Goal: Task Accomplishment & Management: Use online tool/utility

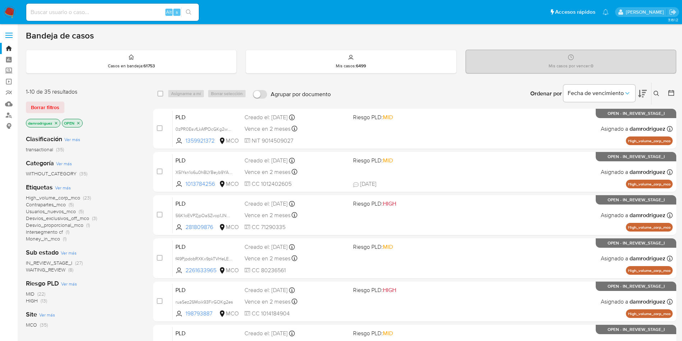
click at [7, 12] on img at bounding box center [10, 12] width 12 height 12
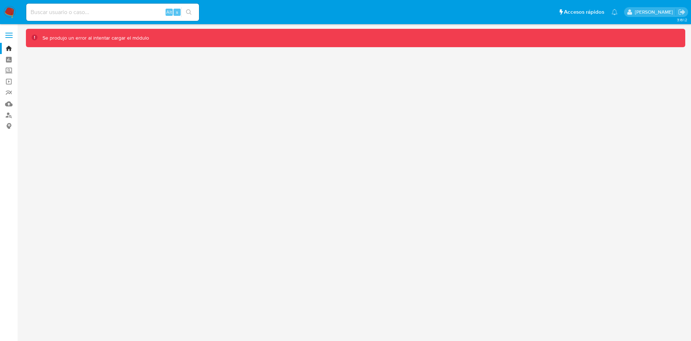
click at [12, 11] on img at bounding box center [10, 12] width 12 height 12
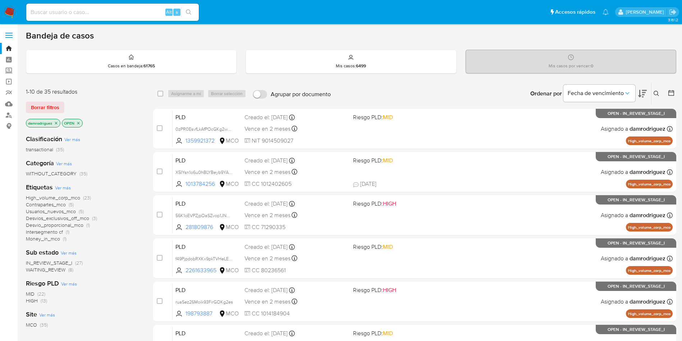
click at [673, 90] on icon at bounding box center [672, 93] width 6 height 6
click at [670, 95] on icon at bounding box center [671, 92] width 7 height 7
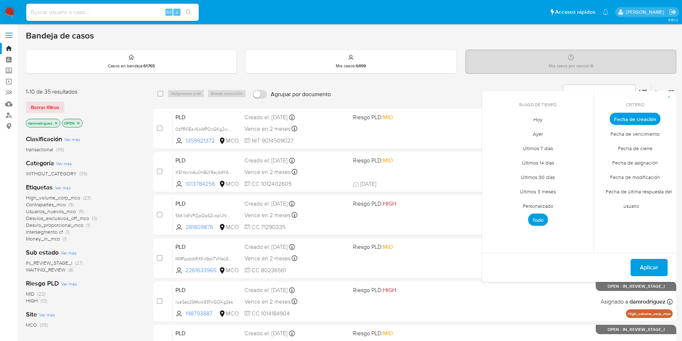
click at [546, 205] on span "Personalizado" at bounding box center [538, 205] width 46 height 15
click at [495, 131] on icon "Mes anterior" at bounding box center [493, 132] width 9 height 9
click at [539, 173] on button "10" at bounding box center [538, 173] width 12 height 12
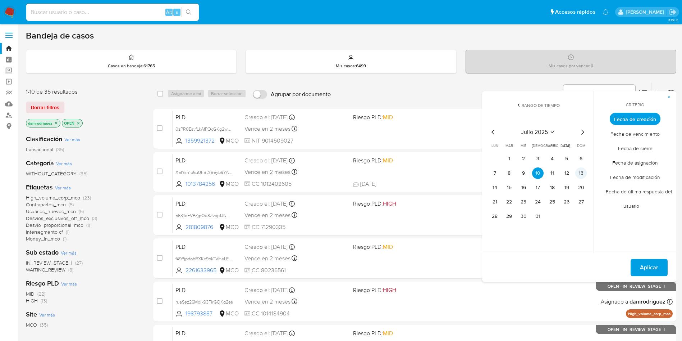
click at [577, 171] on button "13" at bounding box center [582, 173] width 12 height 12
click at [648, 262] on span "Aplicar" at bounding box center [649, 267] width 18 height 16
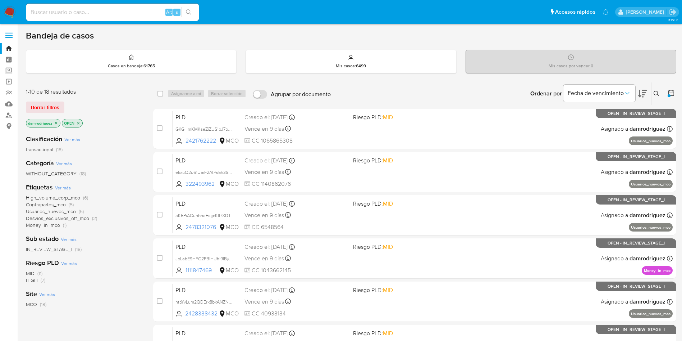
click at [60, 196] on span "High_volume_corp_mco" at bounding box center [53, 197] width 54 height 7
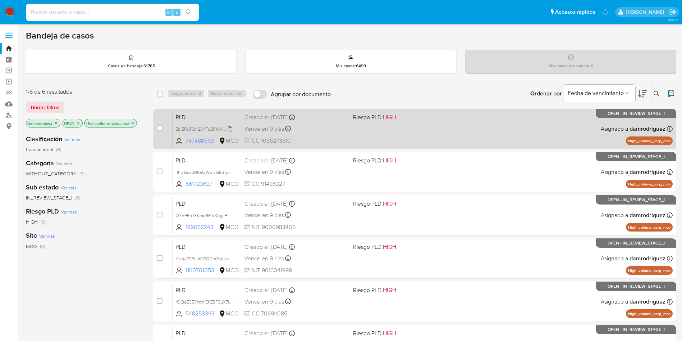
click at [200, 129] on span "5bIZRqTQh23YTp2RWVRBx4JX" at bounding box center [207, 128] width 63 height 8
click at [212, 117] on span "PLD" at bounding box center [207, 116] width 63 height 9
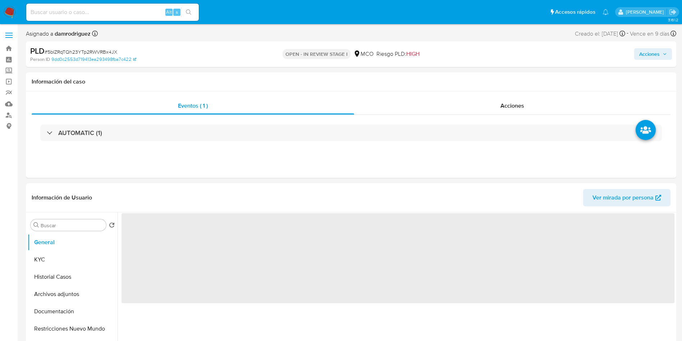
select select "10"
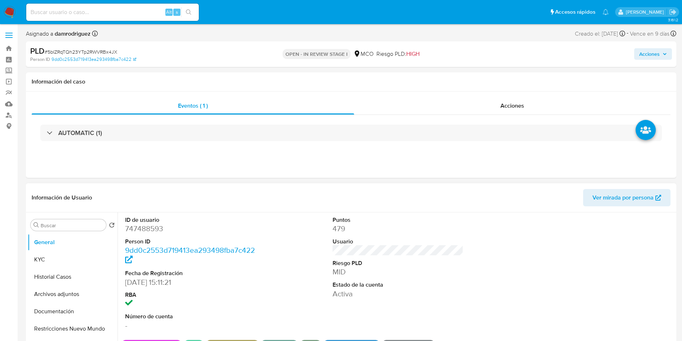
click at [153, 224] on dd "747488593" at bounding box center [190, 228] width 131 height 10
copy dd "747488593"
click at [155, 220] on dt "ID de usuario" at bounding box center [190, 220] width 131 height 8
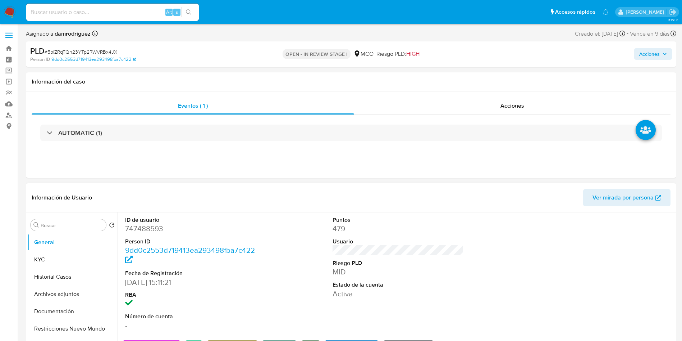
click at [141, 231] on dd "747488593" at bounding box center [190, 228] width 131 height 10
copy dd "747488593"
click at [67, 274] on button "Historial Casos" at bounding box center [70, 276] width 84 height 17
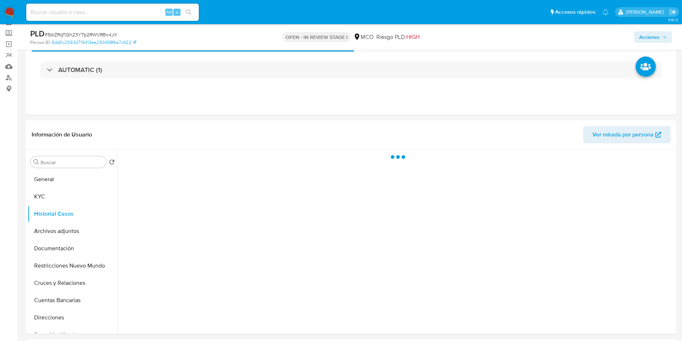
scroll to position [54, 0]
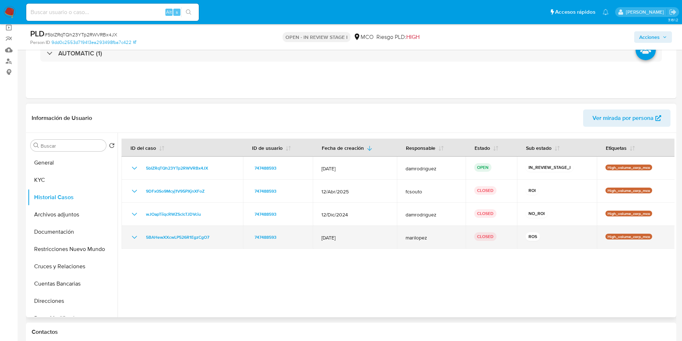
click at [133, 235] on icon "Mostrar/Ocultar" at bounding box center [134, 237] width 9 height 9
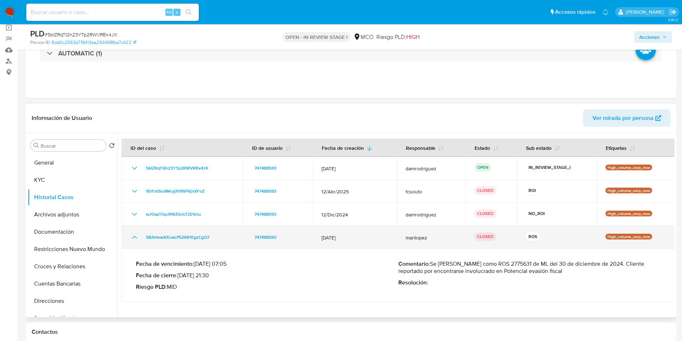
scroll to position [108, 0]
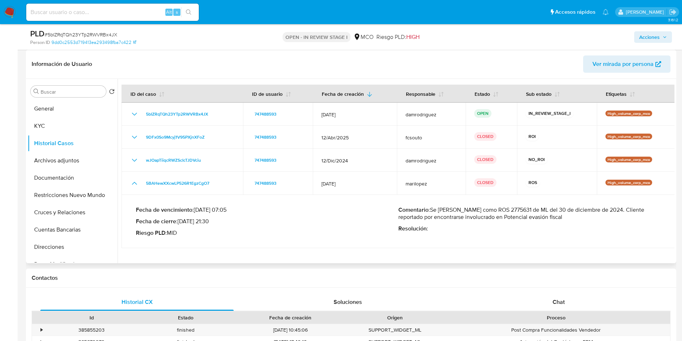
drag, startPoint x: 533, startPoint y: 210, endPoint x: 620, endPoint y: 213, distance: 86.4
click at [620, 213] on p "Comentario : Se cierra caso como ROS 2775631 de ML del 30 de diciembre de 2024.…" at bounding box center [530, 213] width 263 height 14
drag, startPoint x: 442, startPoint y: 220, endPoint x: 446, endPoint y: 221, distance: 4.0
click at [442, 220] on p "Comentario : Se cierra caso como ROS 2775631 de ML del 30 de diciembre de 2024.…" at bounding box center [530, 213] width 263 height 14
click at [447, 221] on div "Comentario : Se cierra caso como ROS 2775631 de ML del 30 de diciembre de 2024.…" at bounding box center [530, 221] width 263 height 30
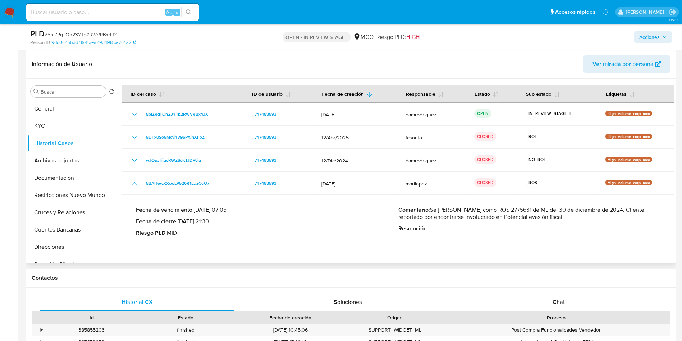
drag, startPoint x: 468, startPoint y: 221, endPoint x: 495, endPoint y: 219, distance: 27.7
click at [494, 220] on div "Comentario : Se cierra caso como ROS 2775631 de ML del 30 de diciembre de 2024.…" at bounding box center [530, 221] width 263 height 30
drag, startPoint x: 510, startPoint y: 218, endPoint x: 527, endPoint y: 219, distance: 16.6
click at [527, 219] on p "Comentario : Se cierra caso como ROS 2775631 de ML del 30 de diciembre de 2024.…" at bounding box center [530, 213] width 263 height 14
click at [497, 219] on p "Comentario : Se cierra caso como ROS 2775631 de ML del 30 de diciembre de 2024.…" at bounding box center [530, 213] width 263 height 14
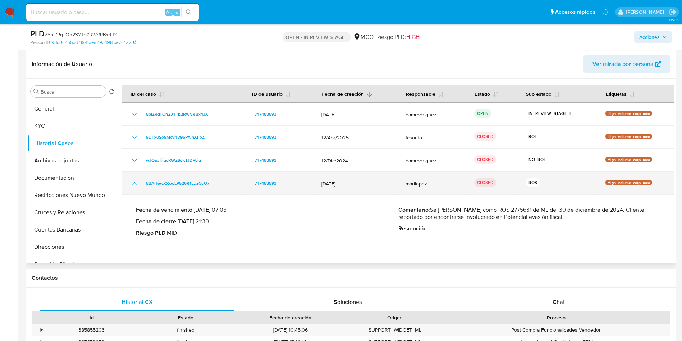
click at [134, 186] on icon "Mostrar/Ocultar" at bounding box center [134, 183] width 9 height 9
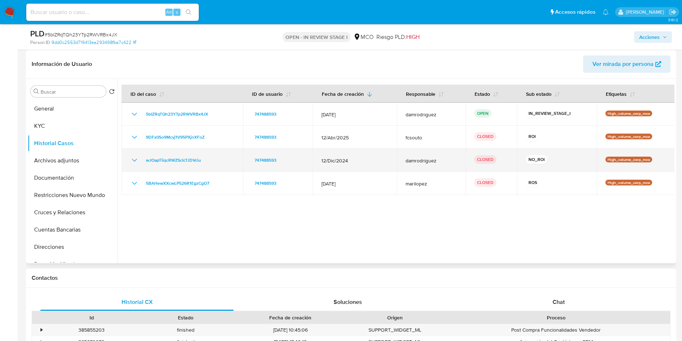
click at [135, 160] on icon "Mostrar/Ocultar" at bounding box center [134, 160] width 9 height 9
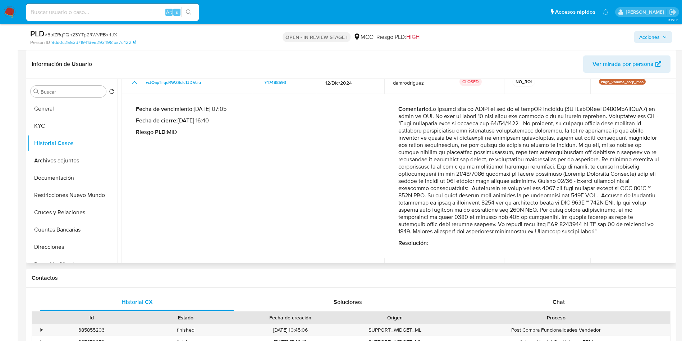
scroll to position [99, 0]
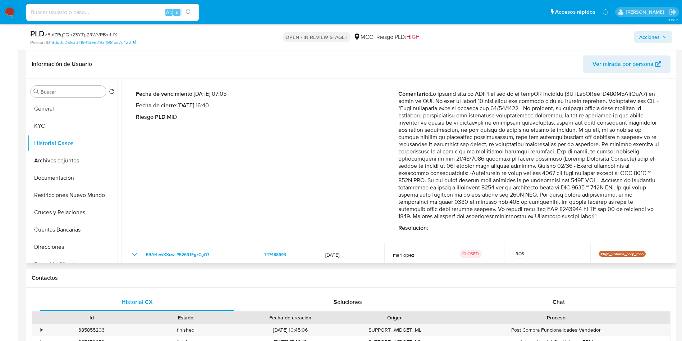
drag, startPoint x: 442, startPoint y: 140, endPoint x: 604, endPoint y: 180, distance: 166.4
click at [604, 180] on p "Comentario :" at bounding box center [530, 154] width 263 height 129
click at [420, 192] on p "Comentario :" at bounding box center [530, 154] width 263 height 129
drag, startPoint x: 467, startPoint y: 191, endPoint x: 645, endPoint y: 195, distance: 178.5
click at [647, 195] on p "Comentario :" at bounding box center [530, 154] width 263 height 129
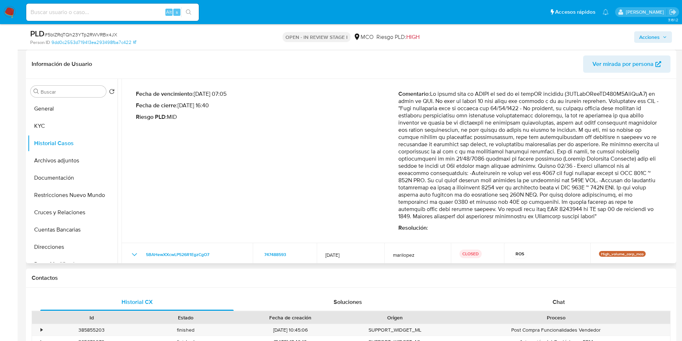
click at [406, 203] on p "Comentario :" at bounding box center [530, 154] width 263 height 129
drag, startPoint x: 427, startPoint y: 204, endPoint x: 637, endPoint y: 205, distance: 210.1
click at [637, 205] on p "Comentario :" at bounding box center [530, 154] width 263 height 129
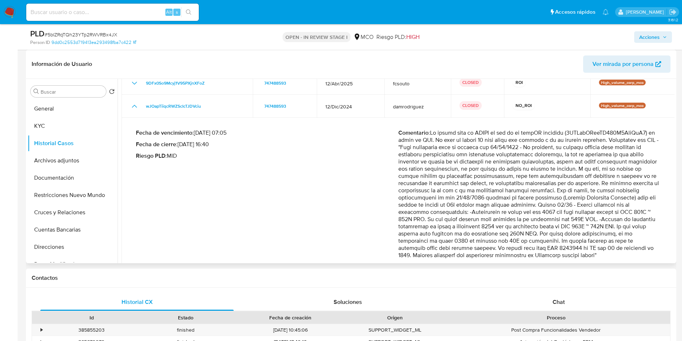
scroll to position [45, 0]
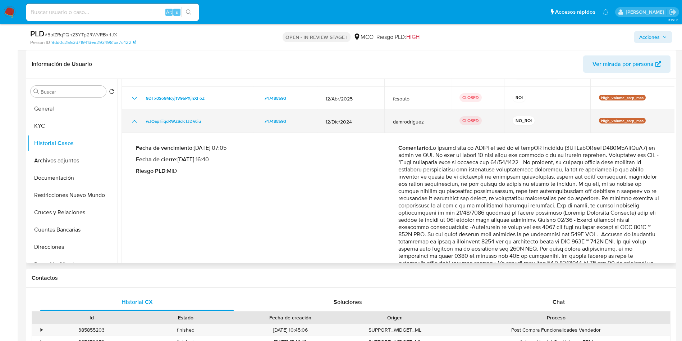
click at [134, 117] on icon "Mostrar/Ocultar" at bounding box center [134, 121] width 9 height 9
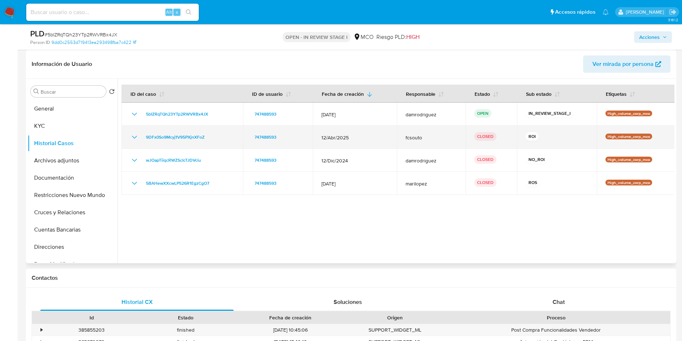
click at [134, 140] on icon "Mostrar/Ocultar" at bounding box center [134, 137] width 9 height 9
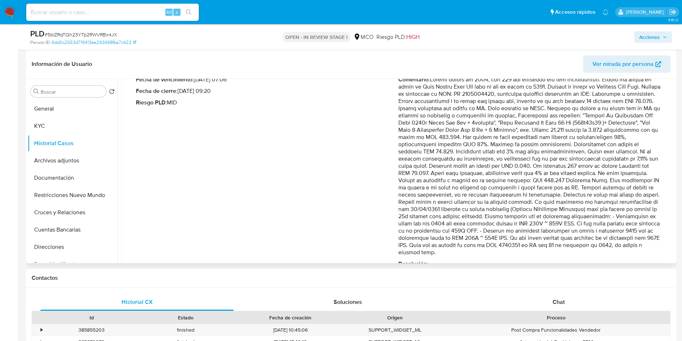
scroll to position [108, 0]
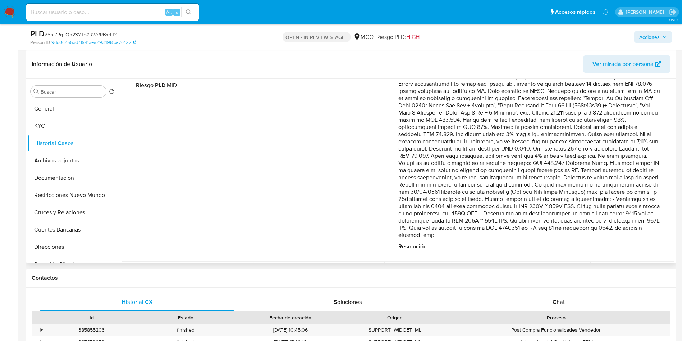
drag, startPoint x: 490, startPoint y: 154, endPoint x: 501, endPoint y: 221, distance: 68.0
click at [506, 223] on p "Comentario :" at bounding box center [530, 149] width 263 height 180
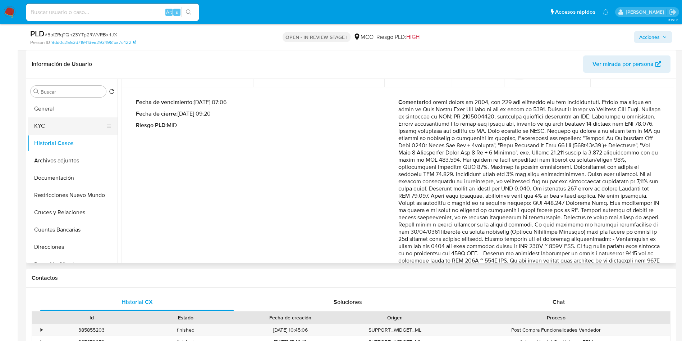
scroll to position [54, 0]
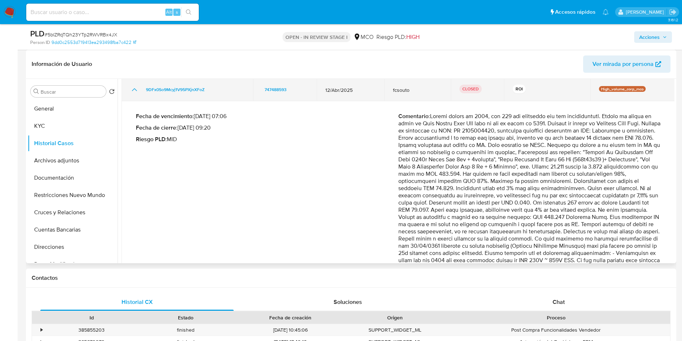
click at [133, 95] on td "9DFx0So9Mcyj1V95PXjnXFoZ" at bounding box center [188, 89] width 132 height 23
click at [135, 88] on icon "Mostrar/Ocultar" at bounding box center [134, 89] width 9 height 9
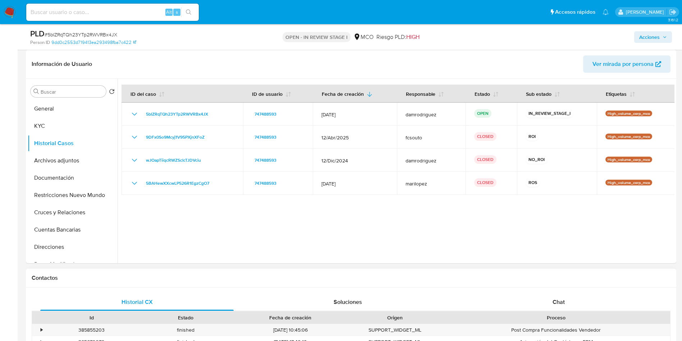
scroll to position [270, 0]
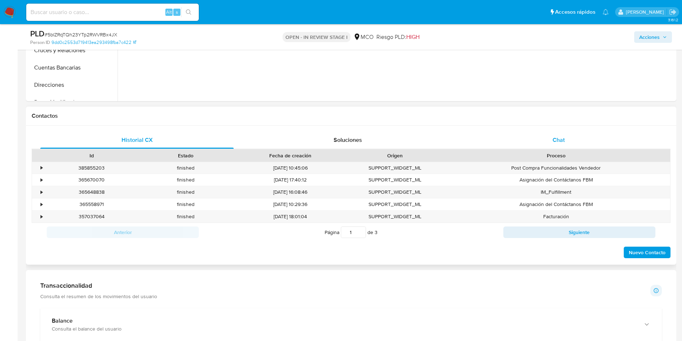
click at [528, 144] on div "Chat" at bounding box center [559, 139] width 194 height 17
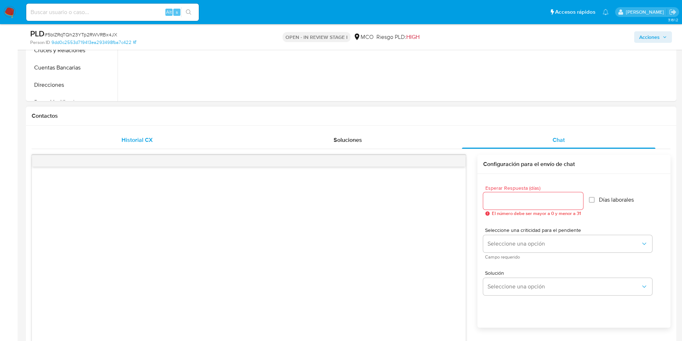
click at [119, 141] on div "Historial CX" at bounding box center [137, 139] width 194 height 17
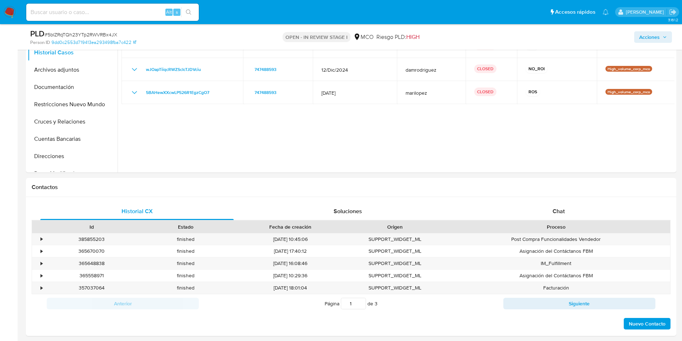
scroll to position [162, 0]
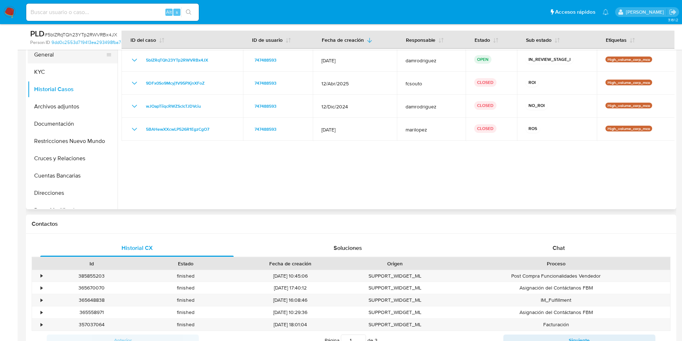
click at [34, 56] on button "General" at bounding box center [70, 54] width 84 height 17
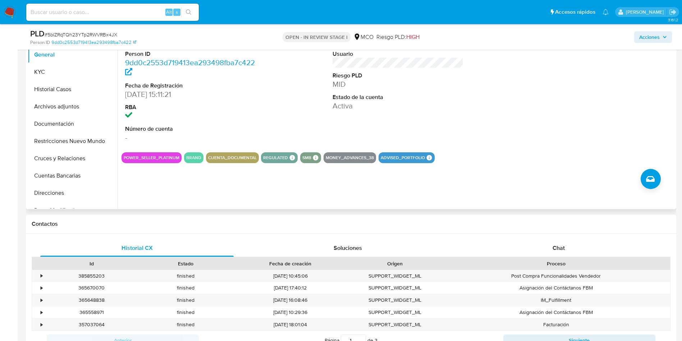
click at [271, 115] on div "ID de usuario 747488593 Person ID 9dd0c2553d719413ea293498fba7c422 Fecha de Reg…" at bounding box center [398, 86] width 553 height 122
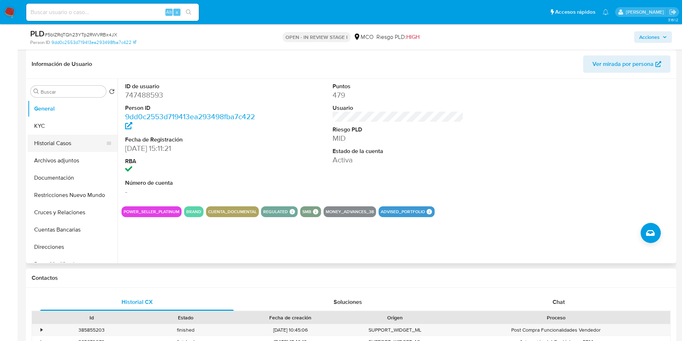
click at [75, 141] on button "Historial Casos" at bounding box center [70, 143] width 84 height 17
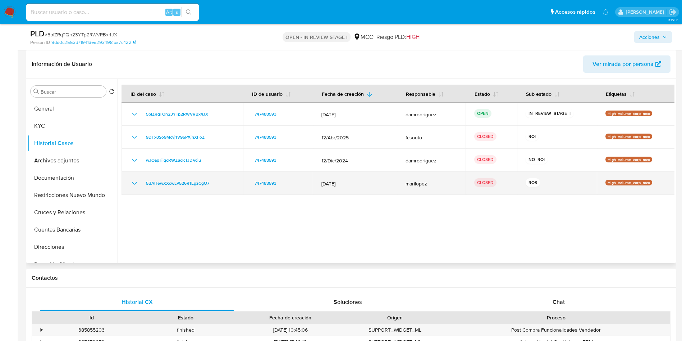
click at [129, 181] on td "5BAHewXXcwLP526R1EgzCgO7" at bounding box center [183, 183] width 122 height 23
click at [140, 182] on div "5BAHewXXcwLP526R1EgzCgO7" at bounding box center [182, 183] width 104 height 9
click at [132, 182] on icon "Mostrar/Ocultar" at bounding box center [134, 183] width 9 height 9
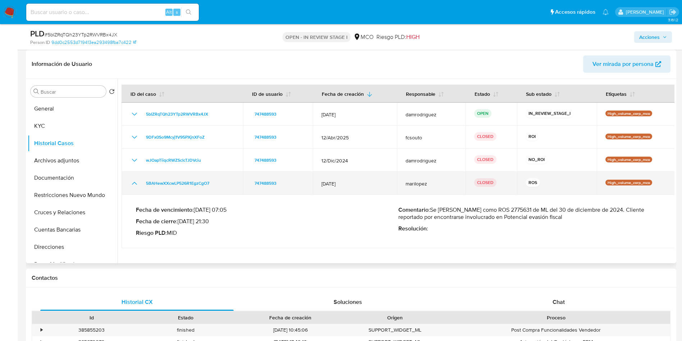
click at [134, 182] on icon "Mostrar/Ocultar" at bounding box center [134, 183] width 5 height 3
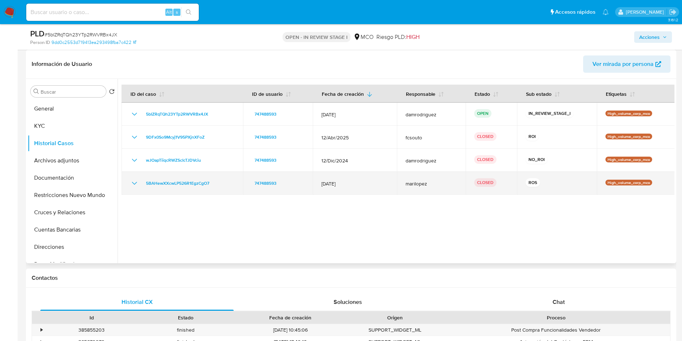
click at [131, 183] on td "5BAHewXXcwLP526R1EgzCgO7" at bounding box center [183, 183] width 122 height 23
click at [132, 184] on icon "Mostrar/Ocultar" at bounding box center [134, 183] width 9 height 9
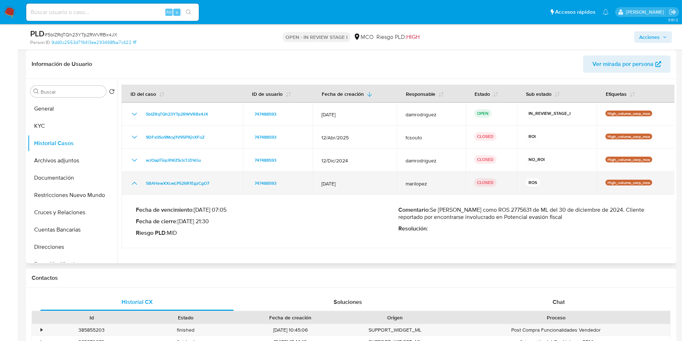
click at [132, 184] on icon "Mostrar/Ocultar" at bounding box center [134, 183] width 9 height 9
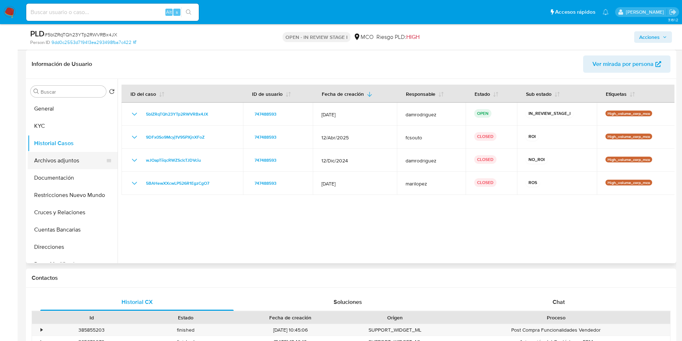
click at [72, 155] on button "Archivos adjuntos" at bounding box center [70, 160] width 84 height 17
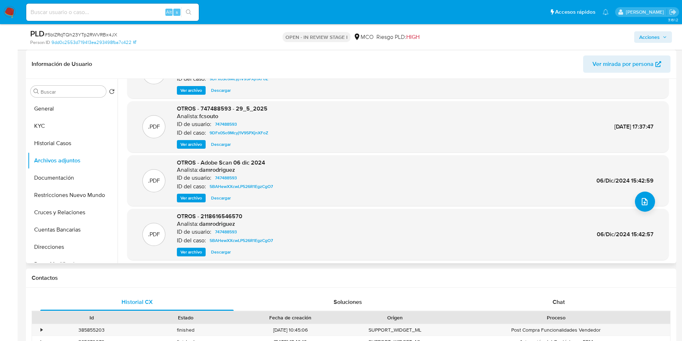
scroll to position [54, 0]
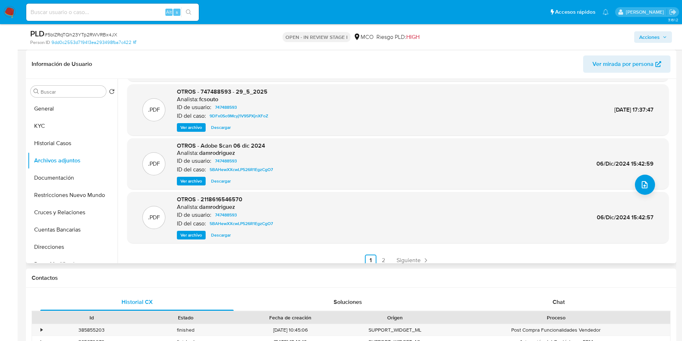
click at [191, 182] on span "Ver archivo" at bounding box center [192, 180] width 22 height 7
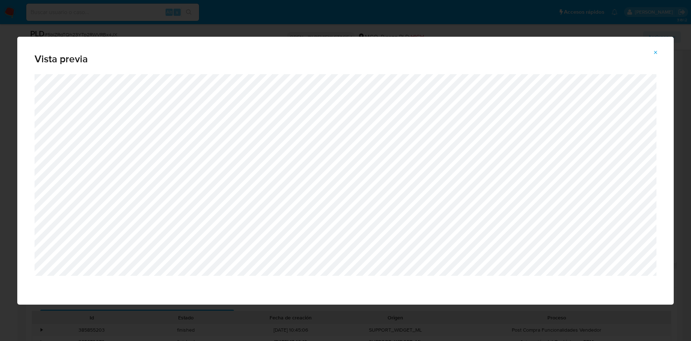
click at [655, 53] on icon "Attachment preview" at bounding box center [655, 52] width 3 height 3
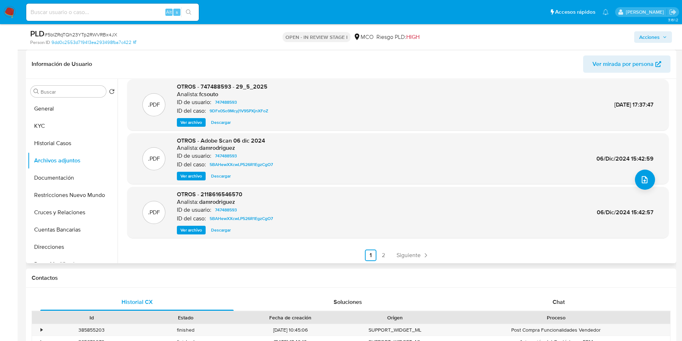
scroll to position [60, 0]
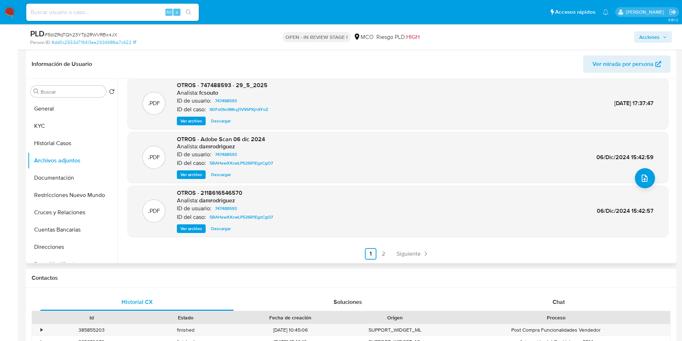
click at [191, 226] on span "Ver archivo" at bounding box center [192, 228] width 22 height 7
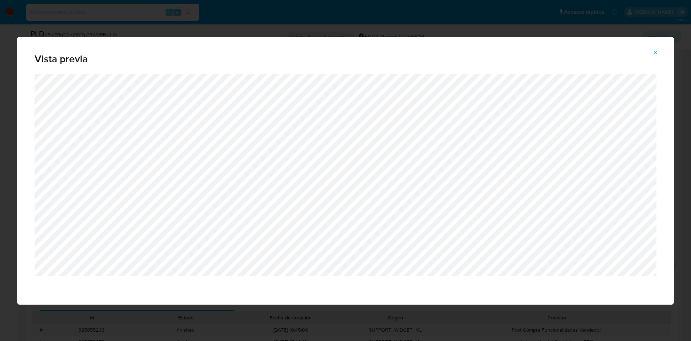
click at [655, 53] on icon "Attachment preview" at bounding box center [655, 52] width 3 height 3
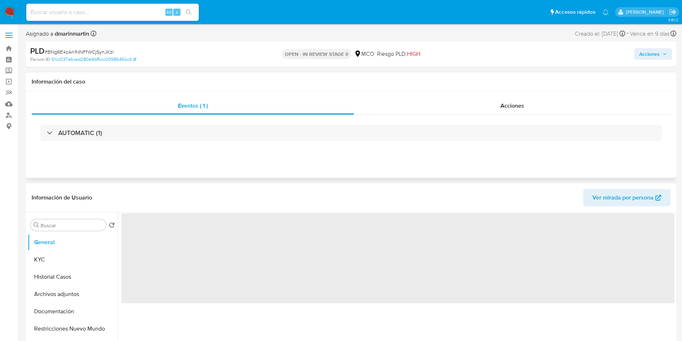
select select "10"
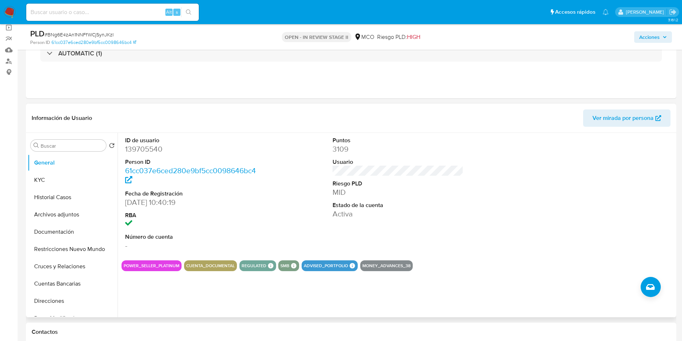
scroll to position [108, 0]
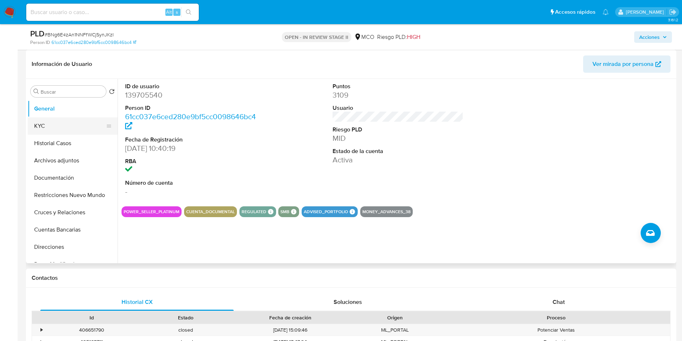
click at [59, 125] on button "KYC" at bounding box center [70, 125] width 84 height 17
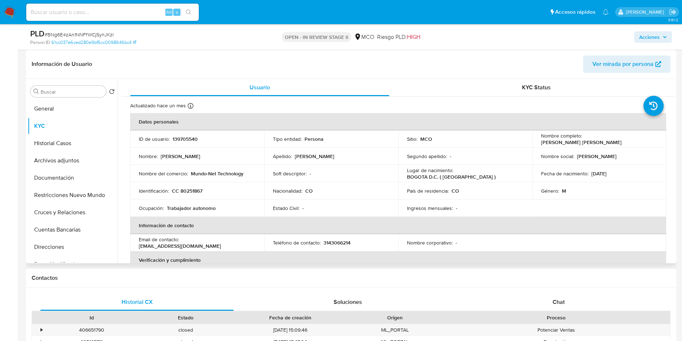
click at [189, 140] on p "139705540" at bounding box center [185, 139] width 25 height 6
copy p "139705540"
click at [217, 79] on div "Usuario" at bounding box center [259, 87] width 259 height 17
click at [205, 54] on div "Información de Usuario Ver mirada por persona" at bounding box center [351, 64] width 651 height 29
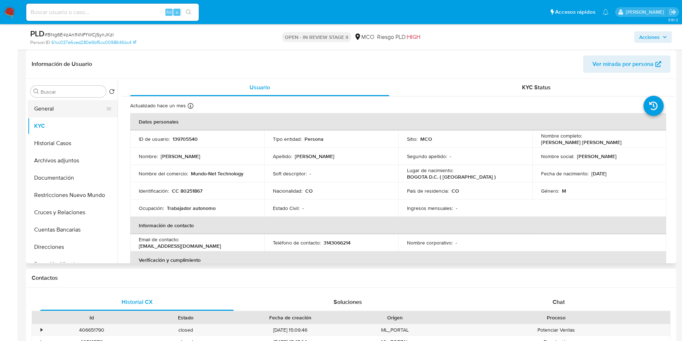
click at [59, 101] on button "General" at bounding box center [70, 108] width 84 height 17
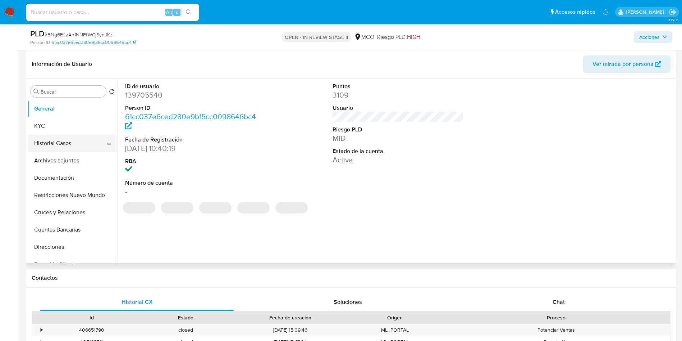
click at [62, 143] on button "Historial Casos" at bounding box center [70, 143] width 84 height 17
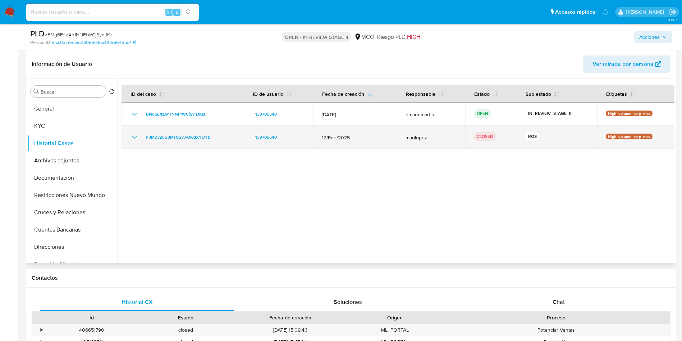
click at [134, 136] on icon "Mostrar/Ocultar" at bounding box center [134, 137] width 9 height 9
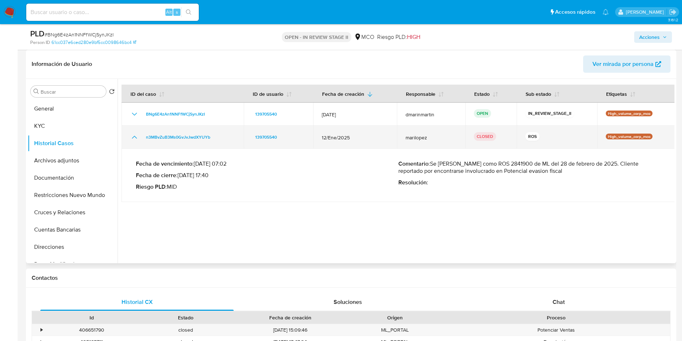
click at [134, 136] on icon "Mostrar/Ocultar" at bounding box center [134, 137] width 9 height 9
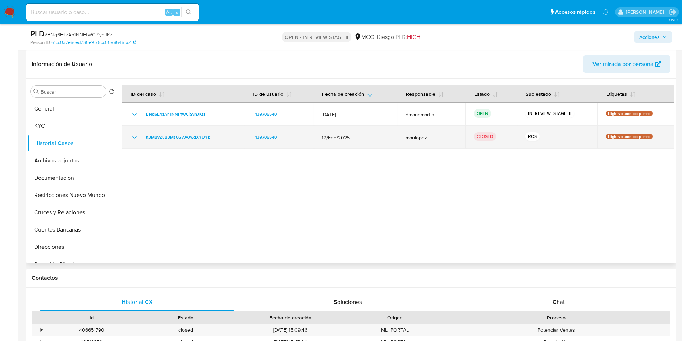
click at [138, 135] on icon "Mostrar/Ocultar" at bounding box center [134, 137] width 9 height 9
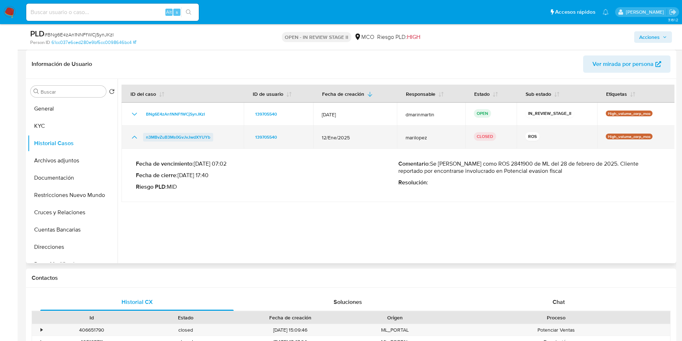
click at [169, 135] on span "n3MBvZuB3Ms0GvJvJwdXYUYb" at bounding box center [178, 137] width 64 height 9
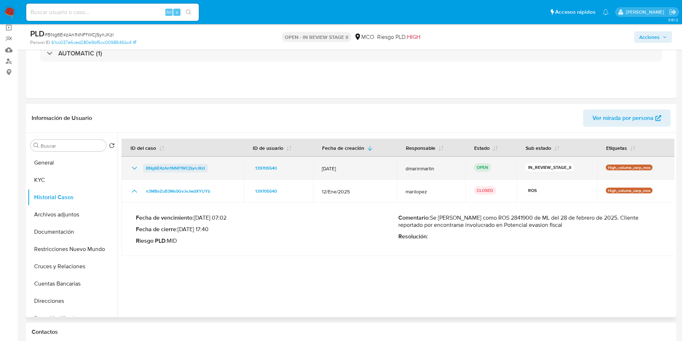
scroll to position [0, 0]
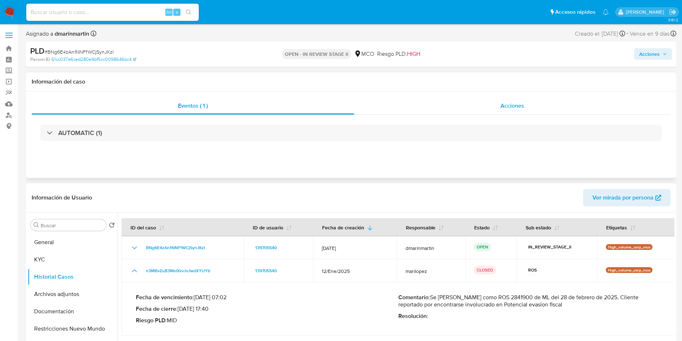
click at [479, 106] on div "Acciones" at bounding box center [512, 105] width 317 height 17
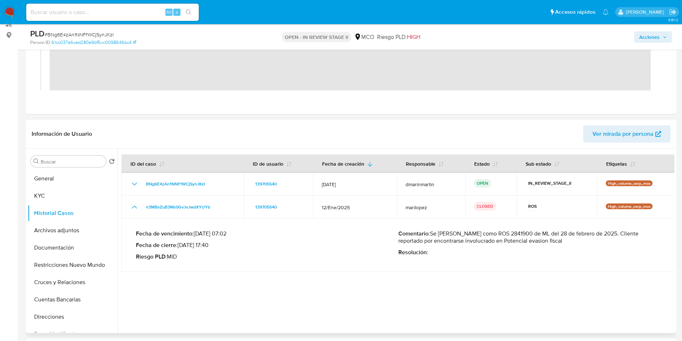
scroll to position [108, 0]
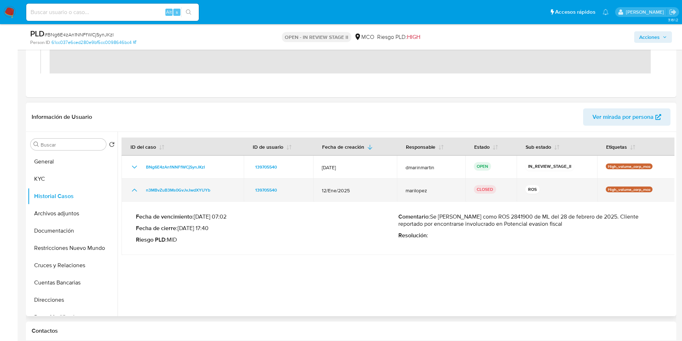
click at [135, 191] on icon "Mostrar/Ocultar" at bounding box center [134, 190] width 9 height 9
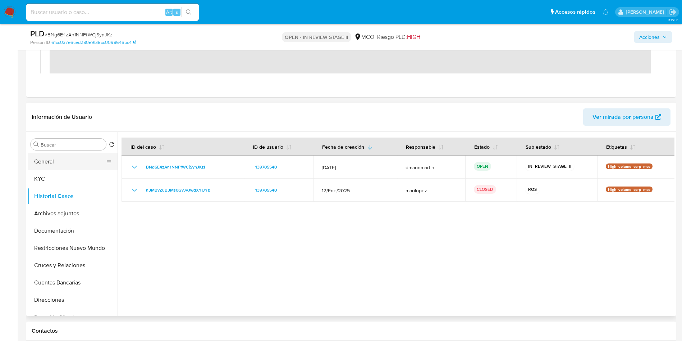
click at [44, 162] on button "General" at bounding box center [70, 161] width 84 height 17
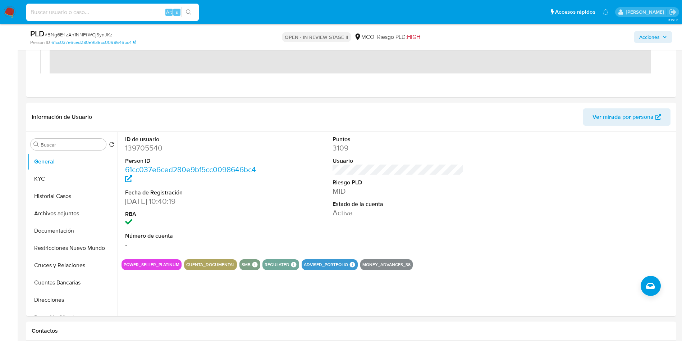
click at [100, 14] on input at bounding box center [112, 12] width 173 height 9
paste input "XhbjHbiqbLTWLMJjHX1emYZx"
type input "XhbjHbiqbLTWLMJjHX1emYZx"
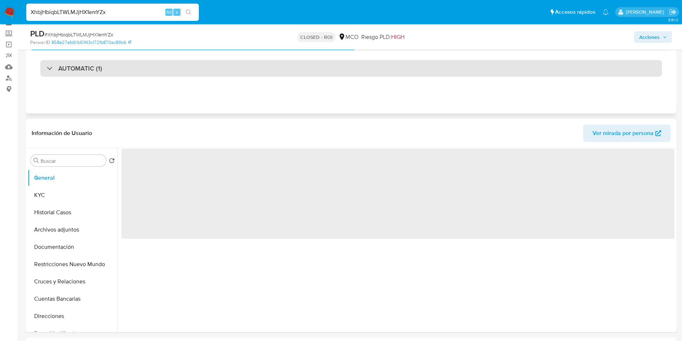
scroll to position [54, 0]
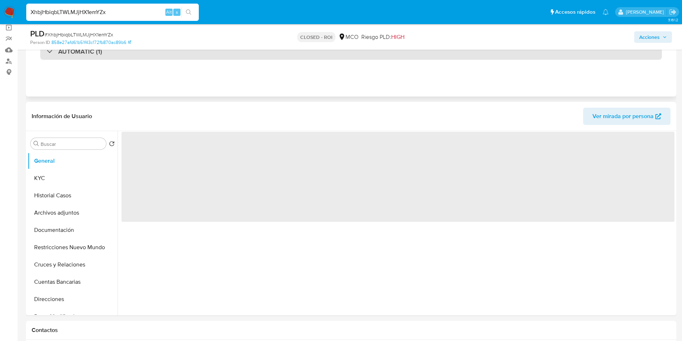
select select "10"
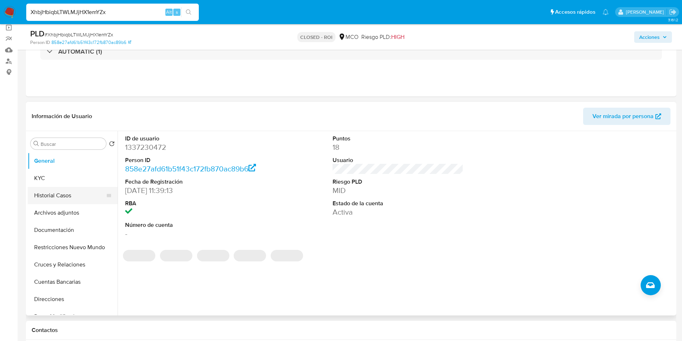
click at [65, 195] on button "Historial Casos" at bounding box center [70, 195] width 84 height 17
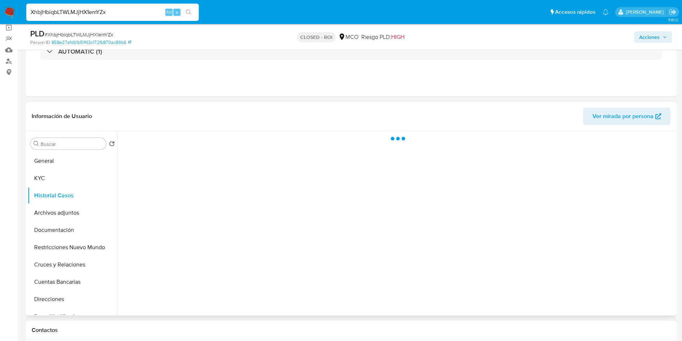
click at [160, 113] on header "Información de Usuario Ver mirada por persona" at bounding box center [351, 116] width 639 height 17
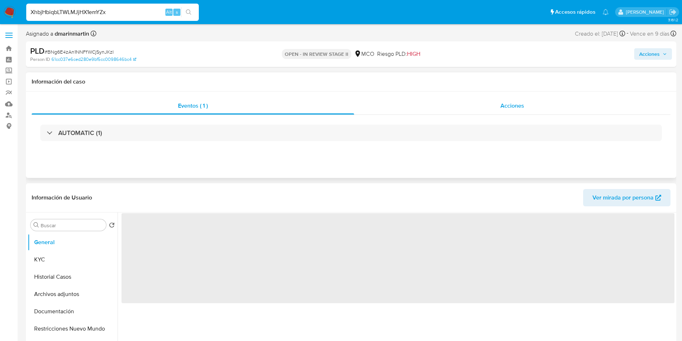
click at [453, 109] on div "Acciones" at bounding box center [512, 105] width 317 height 17
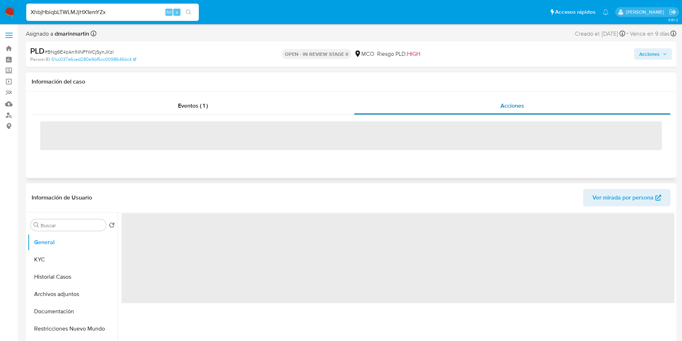
select select "10"
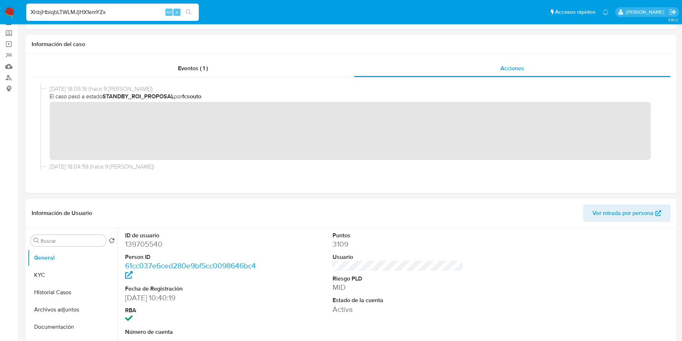
scroll to position [108, 0]
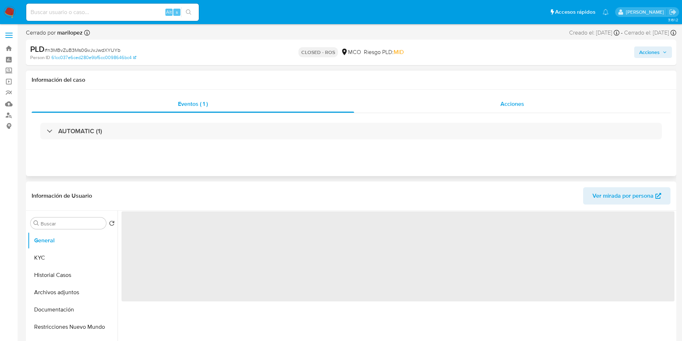
click at [493, 109] on div "Acciones" at bounding box center [512, 103] width 317 height 17
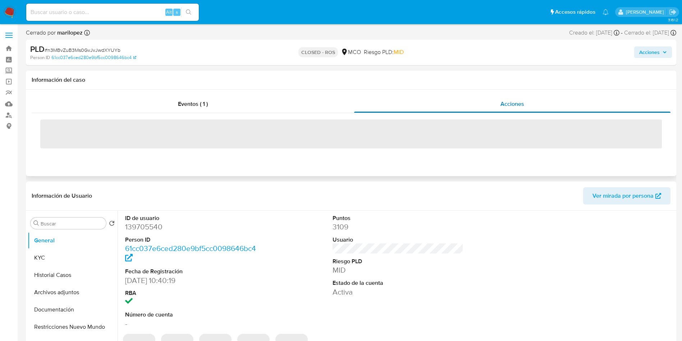
select select "10"
click at [63, 291] on button "Archivos adjuntos" at bounding box center [70, 291] width 84 height 17
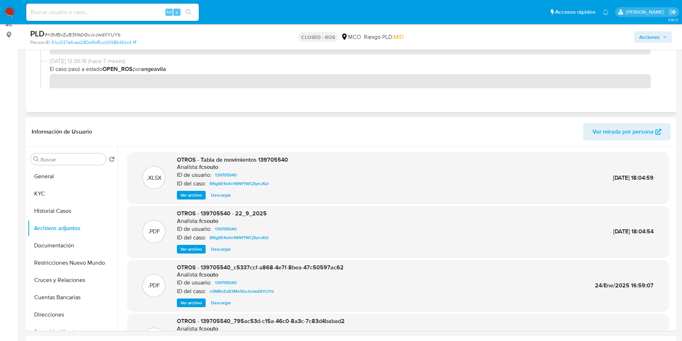
scroll to position [108, 0]
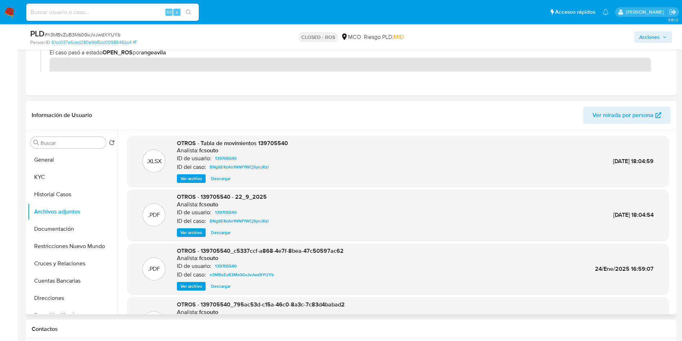
click at [187, 233] on span "Ver archivo" at bounding box center [192, 232] width 22 height 7
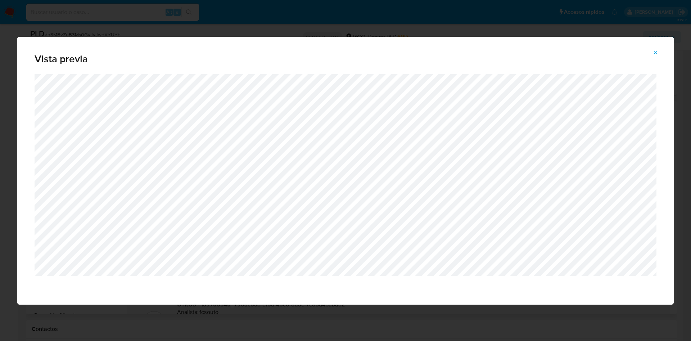
click at [381, 312] on div "Vista previa" at bounding box center [345, 170] width 691 height 341
click at [657, 53] on icon "Attachment preview" at bounding box center [656, 53] width 6 height 6
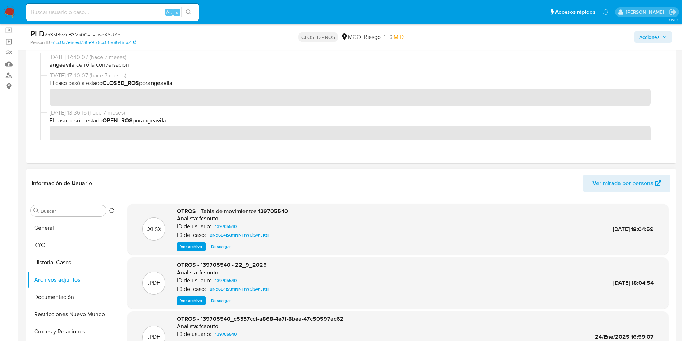
scroll to position [54, 0]
